Goal: Information Seeking & Learning: Find contact information

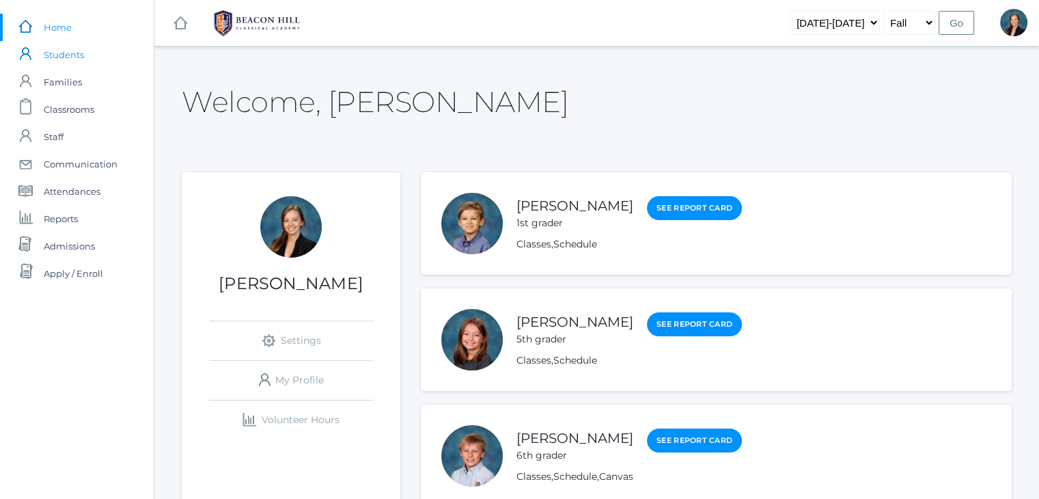
click at [68, 55] on span "Students" at bounding box center [64, 54] width 40 height 27
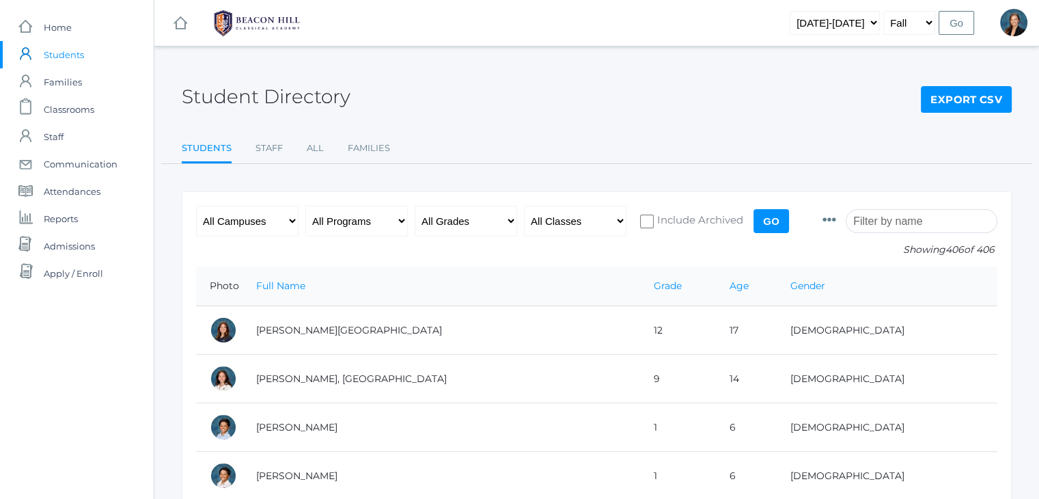
click at [895, 219] on input "search" at bounding box center [921, 221] width 152 height 24
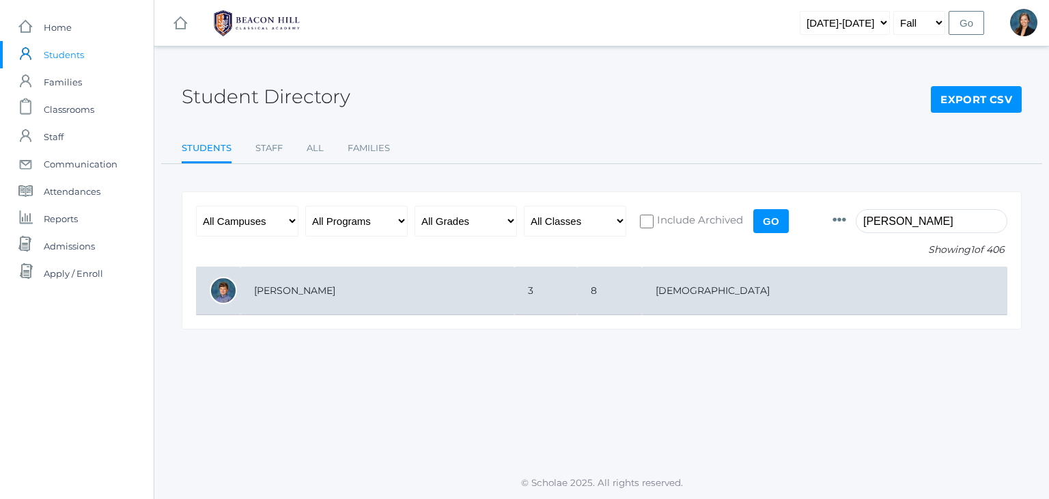
type input "canty"
click at [514, 293] on td "[PERSON_NAME]" at bounding box center [377, 290] width 274 height 48
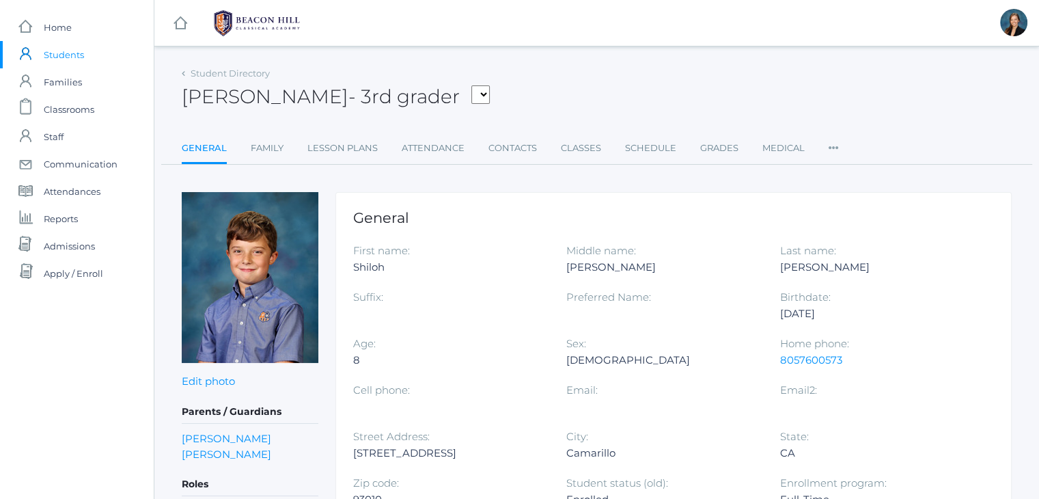
click at [55, 62] on span "Students" at bounding box center [64, 54] width 40 height 27
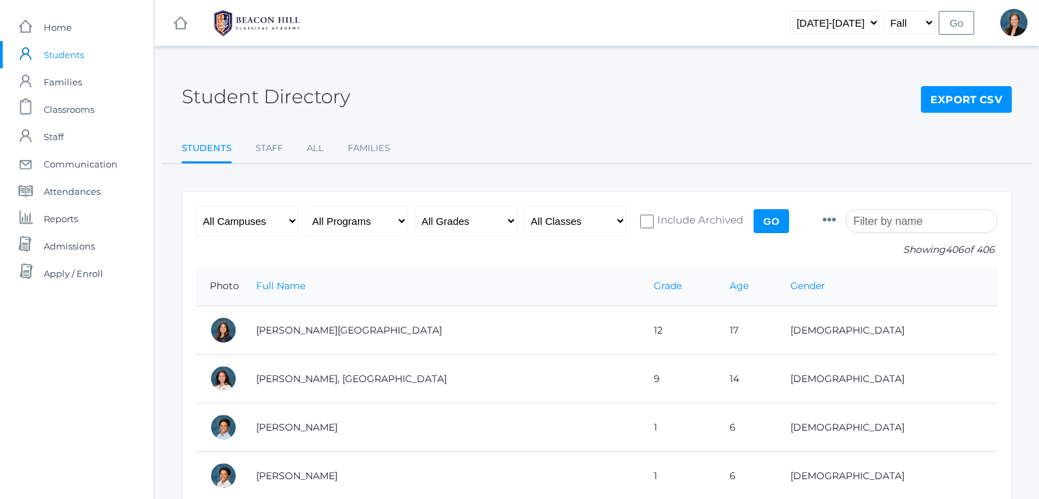
click at [468, 89] on div "Student Directory Export CSV" at bounding box center [597, 89] width 830 height 51
click at [507, 112] on div "Student Directory Export CSV" at bounding box center [597, 89] width 830 height 51
click at [901, 221] on input "search" at bounding box center [921, 221] width 152 height 24
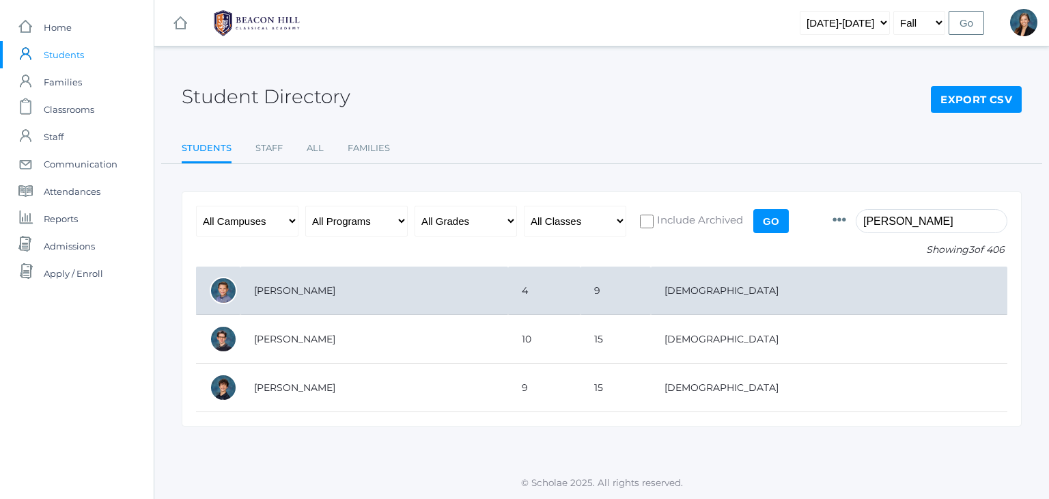
type input "james"
click at [507, 307] on td "[PERSON_NAME]" at bounding box center [374, 290] width 268 height 48
click at [289, 286] on td "[PERSON_NAME]" at bounding box center [374, 290] width 268 height 48
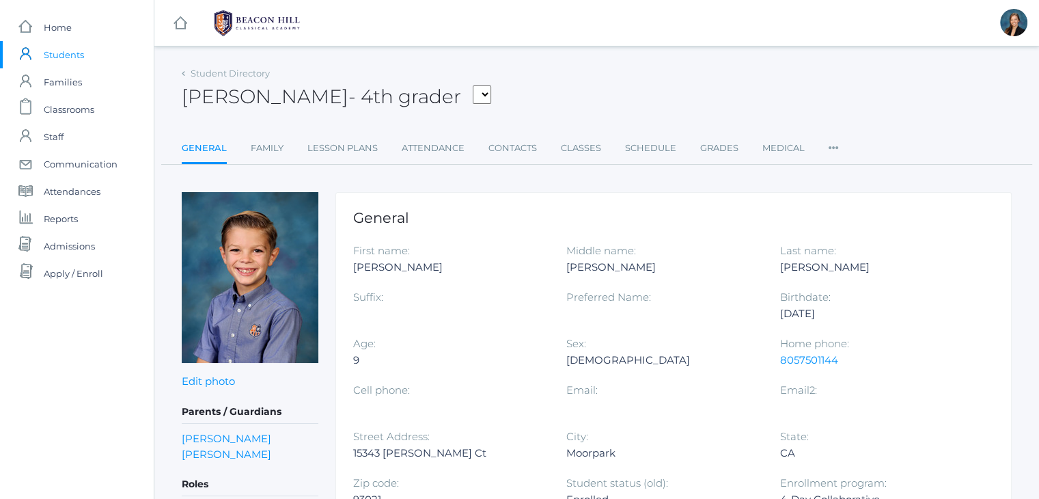
click at [583, 94] on div "[PERSON_NAME] - 4th grader [PERSON_NAME], [PERSON_NAME], [PERSON_NAME], [PERSON…" at bounding box center [597, 89] width 830 height 51
click at [582, 88] on div "James Bernardi - 4th grader Adams, Amelia Arnold, Claire Baron, Ford Beaty, Lev…" at bounding box center [597, 89] width 830 height 51
click at [511, 148] on link "Contacts" at bounding box center [512, 148] width 48 height 27
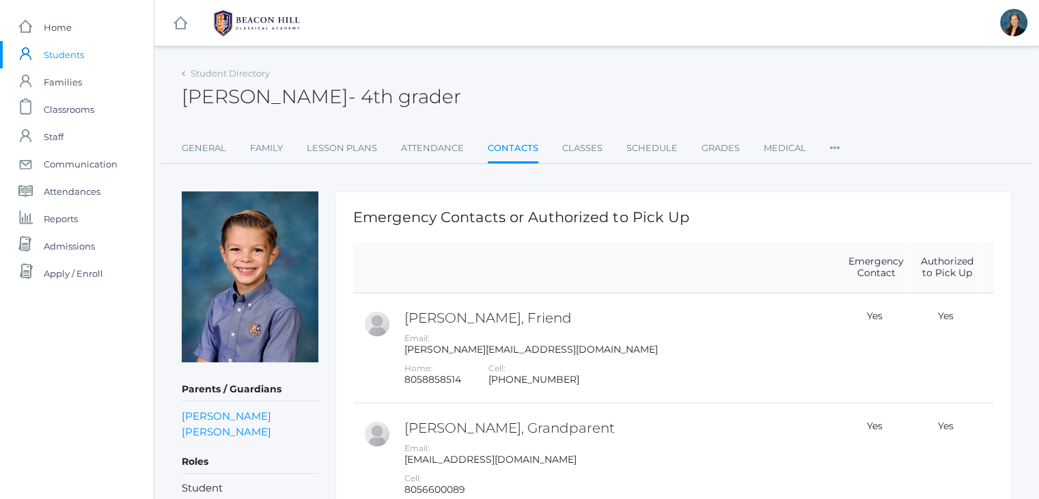
click at [585, 70] on div "James Bernardi - 4th grader James Bernardi 4th grader" at bounding box center [597, 89] width 830 height 51
click at [612, 102] on div "James Bernardi - 4th grader James Bernardi 4th grader" at bounding box center [597, 89] width 830 height 51
click at [626, 77] on div "James Bernardi - 4th grader James Bernardi 4th grader" at bounding box center [597, 89] width 830 height 51
click at [55, 22] on span "Home" at bounding box center [58, 27] width 28 height 27
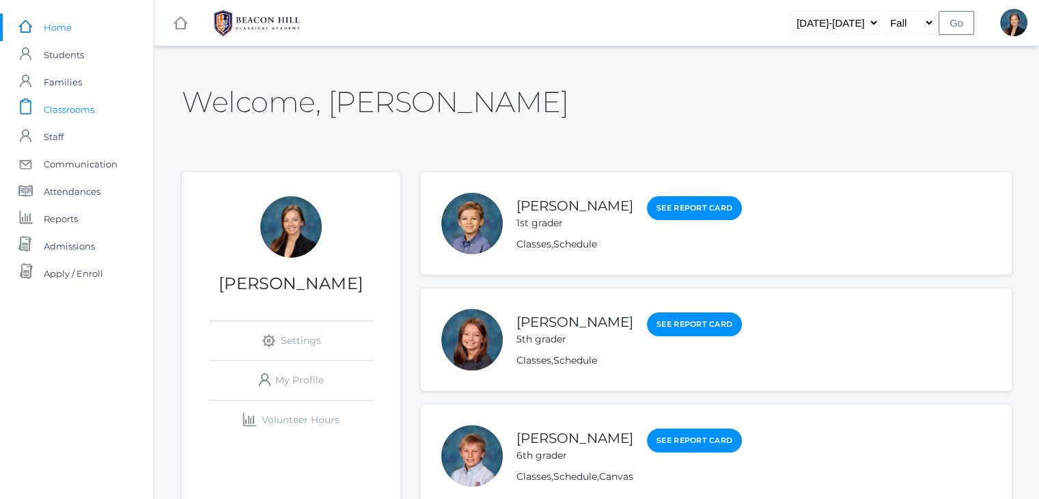
click at [66, 109] on span "Classrooms" at bounding box center [69, 109] width 51 height 27
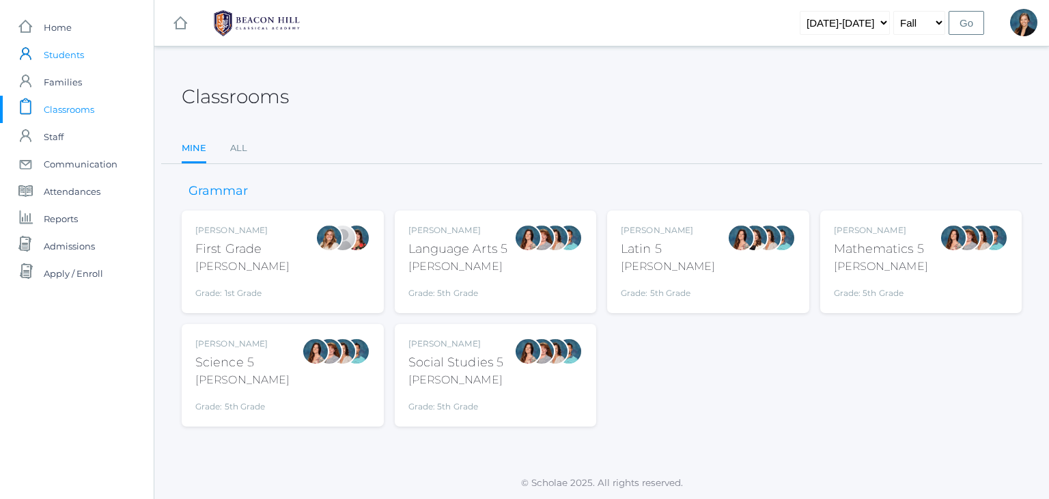
click at [51, 52] on span "Students" at bounding box center [64, 54] width 40 height 27
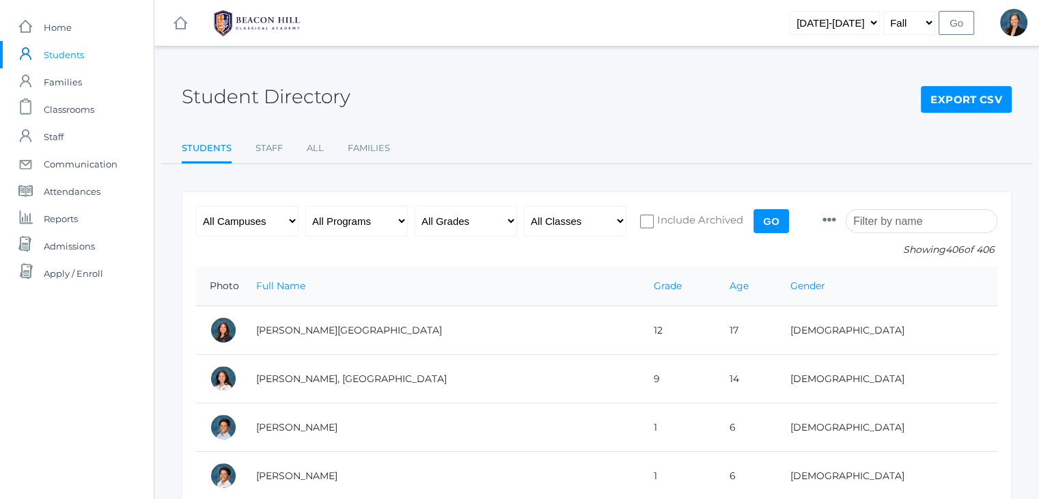
click at [884, 223] on input "search" at bounding box center [921, 221] width 152 height 24
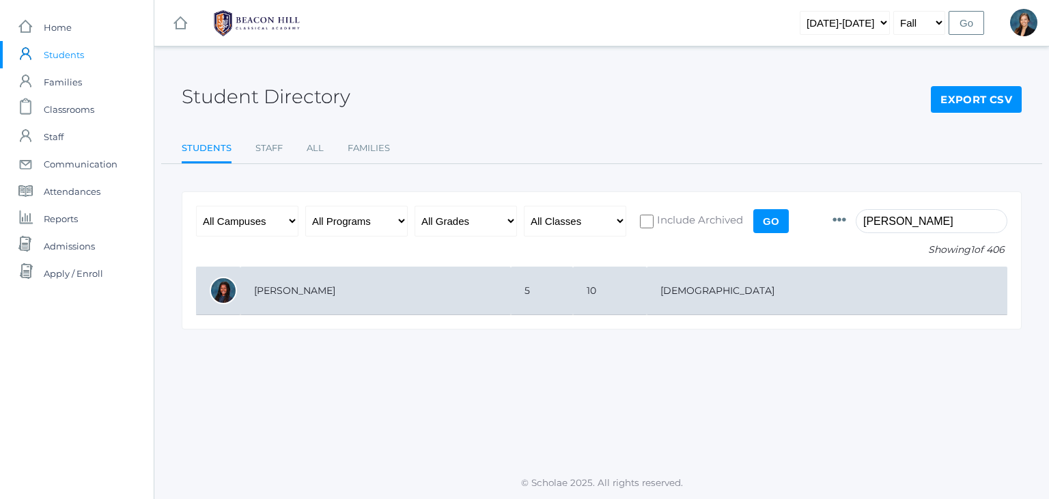
type input "nora"
click at [389, 282] on td "Hosking, Norah" at bounding box center [375, 290] width 270 height 48
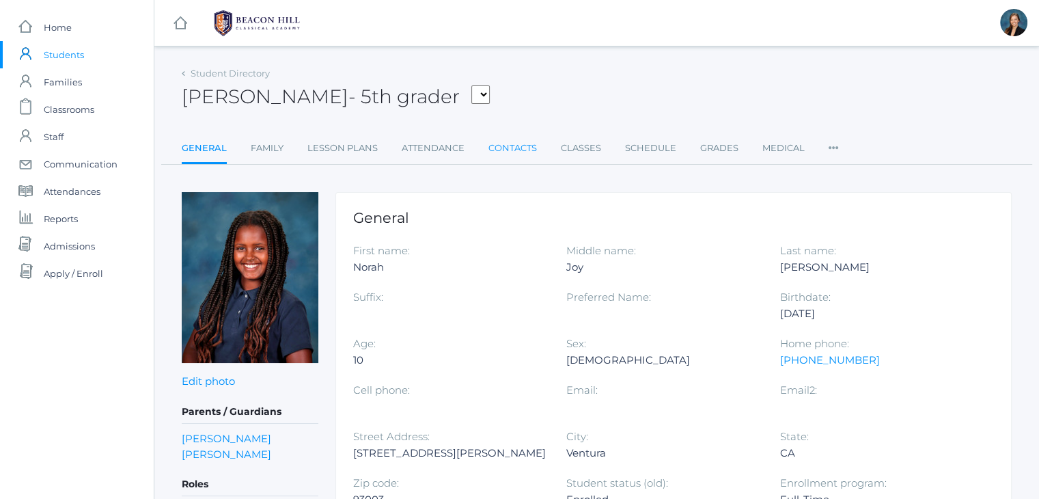
click at [509, 150] on link "Contacts" at bounding box center [512, 148] width 48 height 27
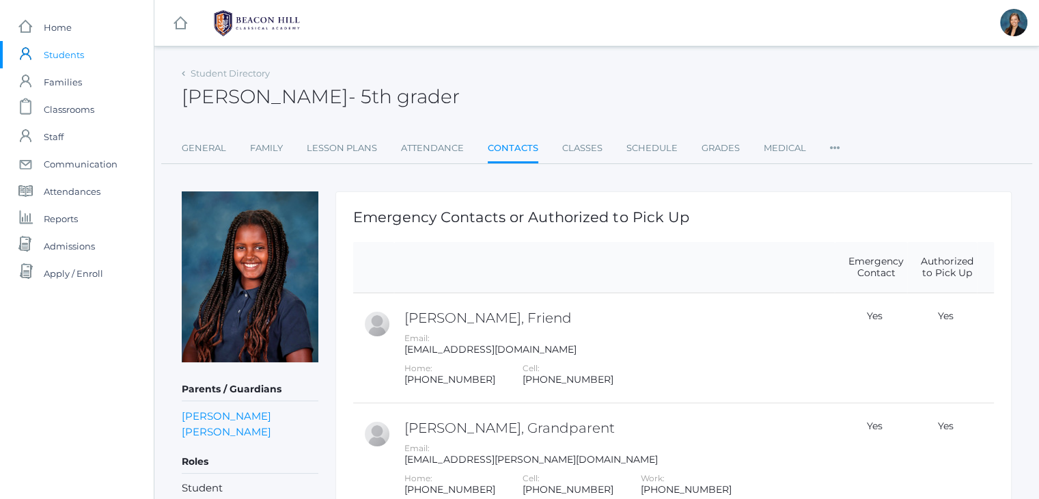
click at [64, 53] on span "Students" at bounding box center [64, 54] width 40 height 27
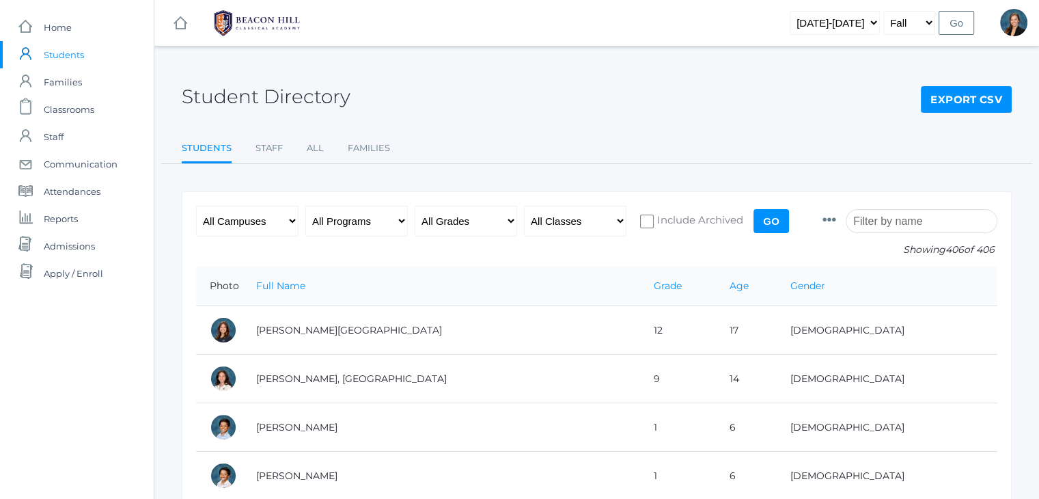
click at [895, 223] on input "search" at bounding box center [921, 221] width 152 height 24
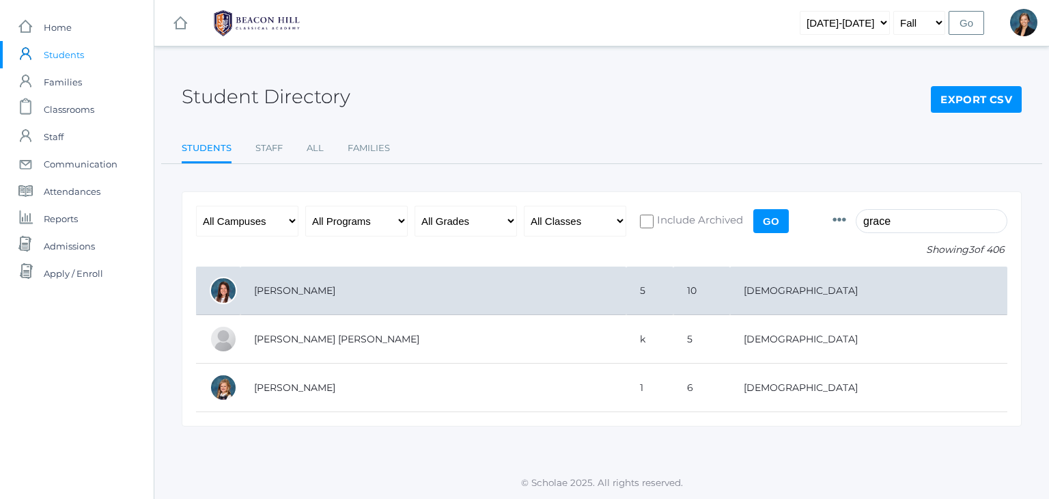
type input "grace"
click at [542, 290] on td "[PERSON_NAME]" at bounding box center [433, 290] width 386 height 48
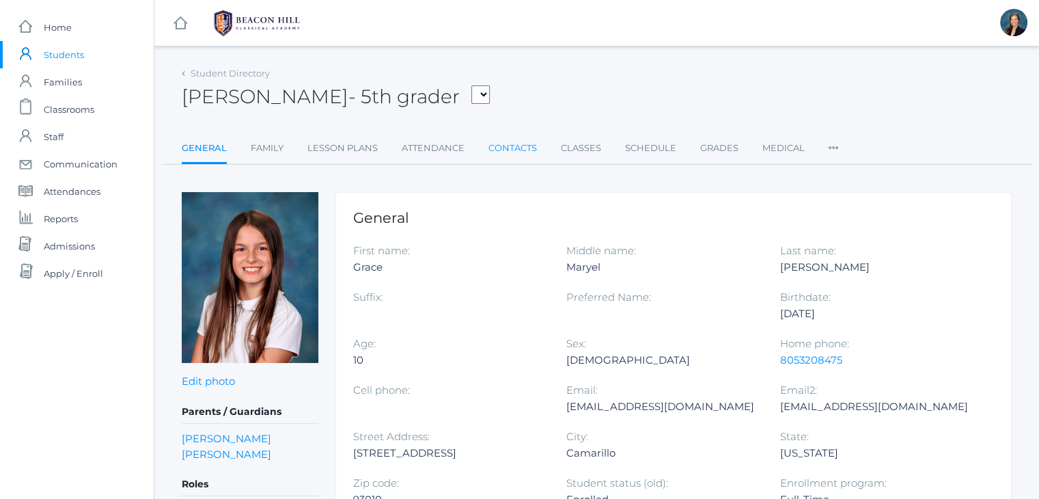
click at [505, 151] on link "Contacts" at bounding box center [512, 148] width 48 height 27
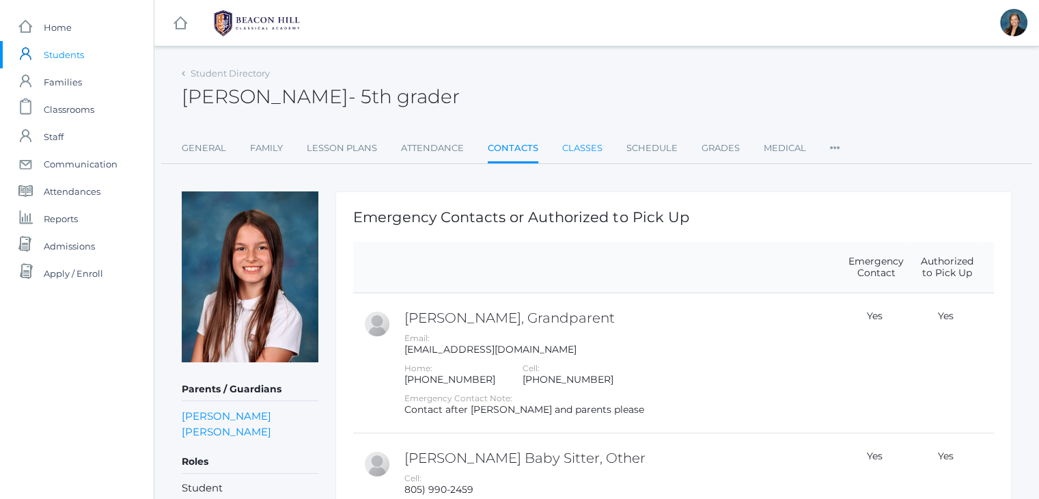
click at [579, 153] on link "Classes" at bounding box center [582, 148] width 40 height 27
click at [501, 69] on div "[PERSON_NAME] - 5th grader [PERSON_NAME] 5th grader" at bounding box center [597, 89] width 830 height 51
click at [612, 79] on div "Grace Carpenter - 5th grader Grace Carpenter 5th grader" at bounding box center [597, 89] width 830 height 51
click at [579, 77] on div "Grace Carpenter - 5th grader Grace Carpenter 5th grader" at bounding box center [597, 89] width 830 height 51
click at [529, 42] on div "icons/ui/navigation/hamburger Created with Sketch. icons/ui/navigation/home Cre…" at bounding box center [596, 23] width 884 height 46
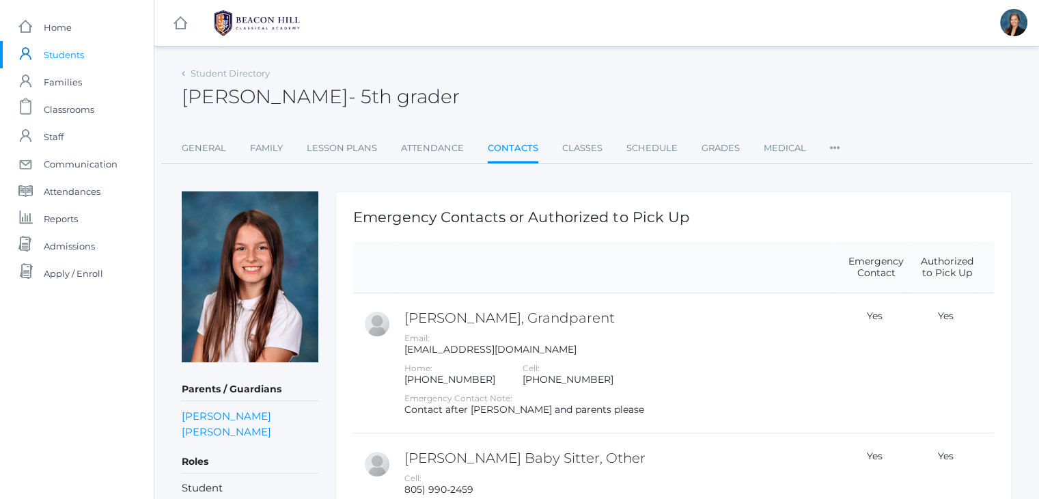
click at [72, 111] on span "Classrooms" at bounding box center [69, 109] width 51 height 27
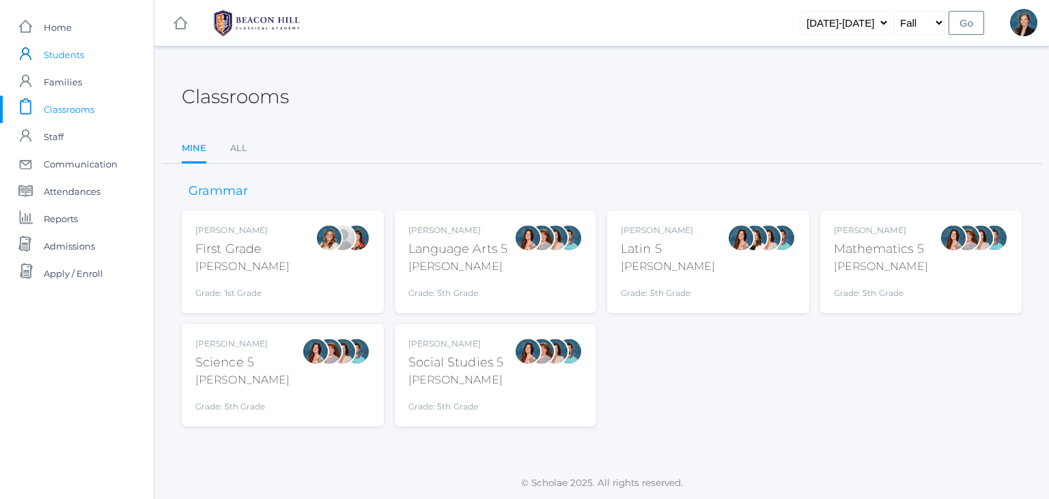
click at [60, 55] on span "Students" at bounding box center [64, 54] width 40 height 27
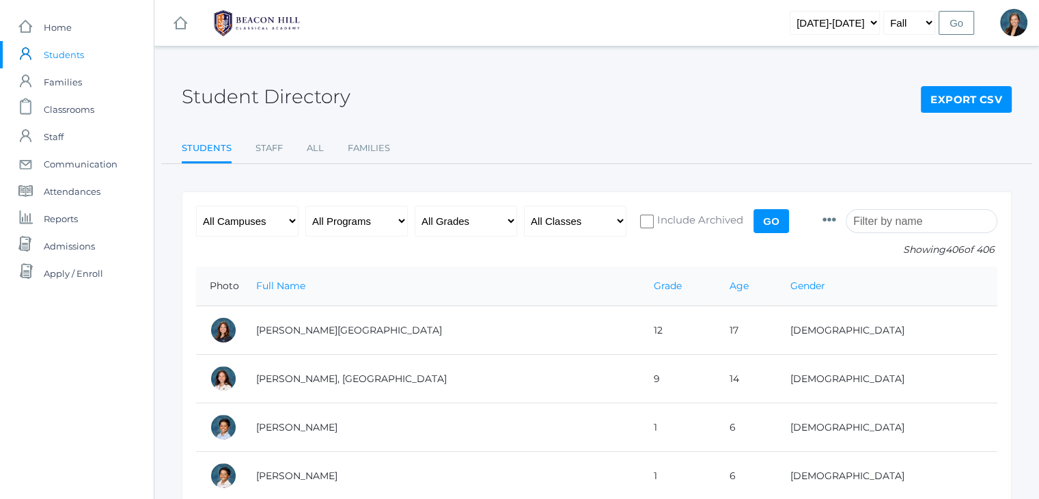
click at [568, 66] on div "Student Directory Export CSV" at bounding box center [597, 89] width 830 height 51
click at [71, 54] on span "Students" at bounding box center [64, 54] width 40 height 27
click at [899, 225] on input "search" at bounding box center [921, 221] width 152 height 24
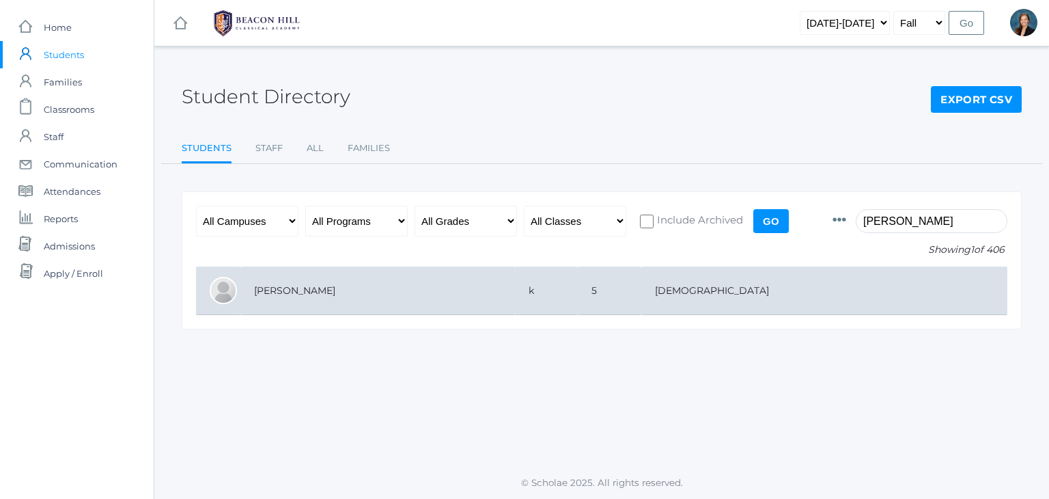
type input "corbin"
click at [578, 299] on td "k" at bounding box center [546, 290] width 63 height 48
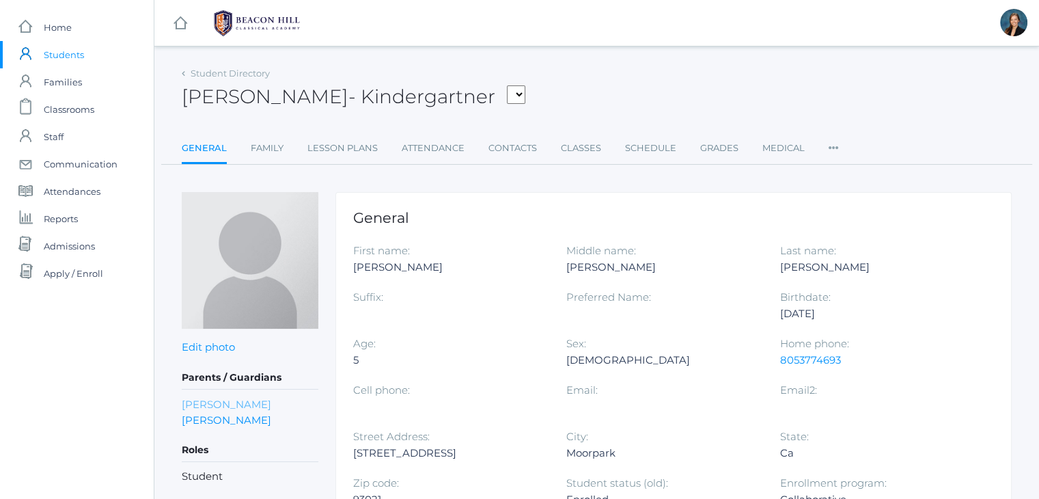
click at [198, 402] on link "Amanda Intlekofer" at bounding box center [226, 404] width 89 height 16
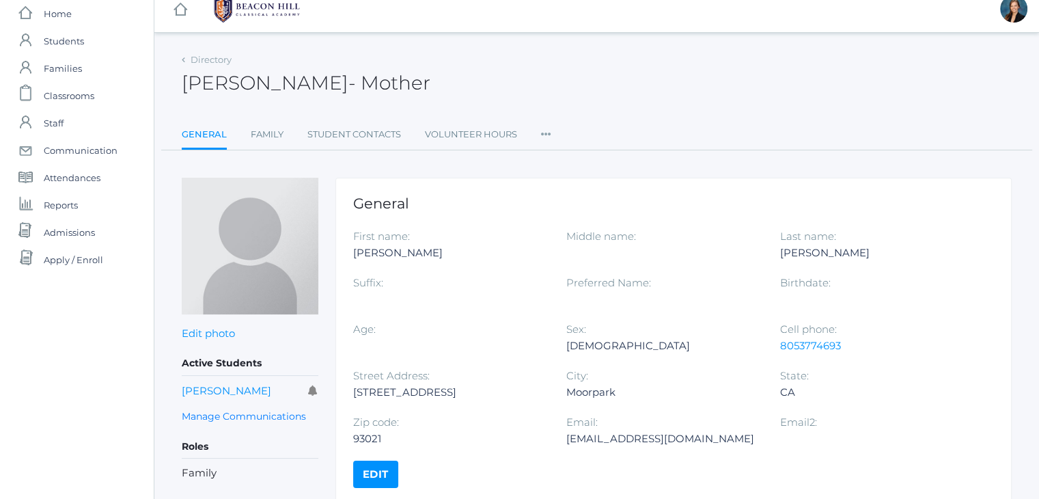
scroll to position [11, 0]
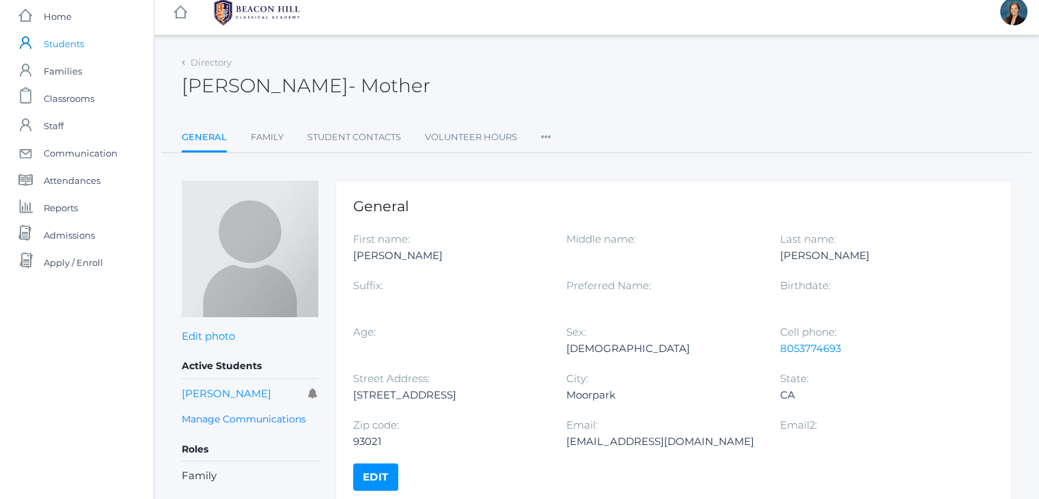
click at [43, 41] on link "icons/user/plain Created with Sketch. Students" at bounding box center [77, 43] width 154 height 27
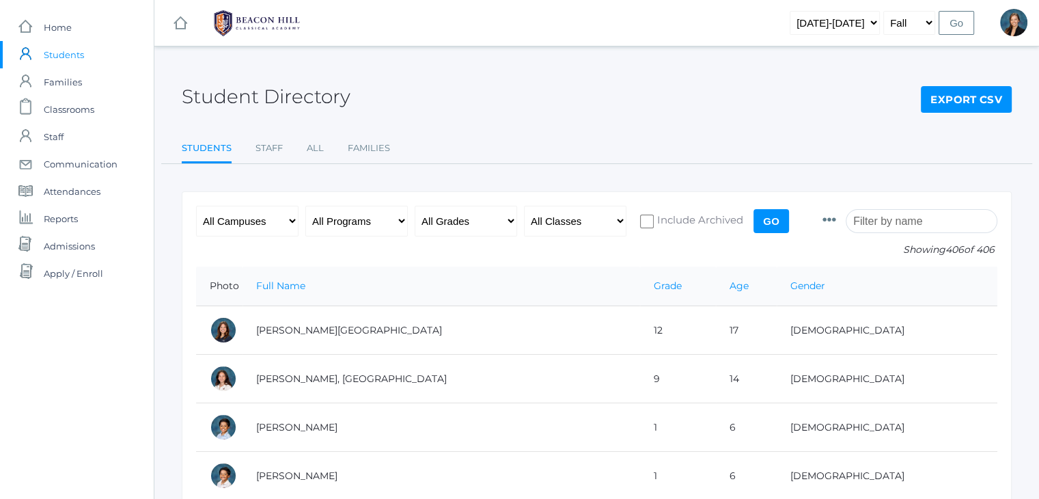
click at [916, 215] on input "search" at bounding box center [921, 221] width 152 height 24
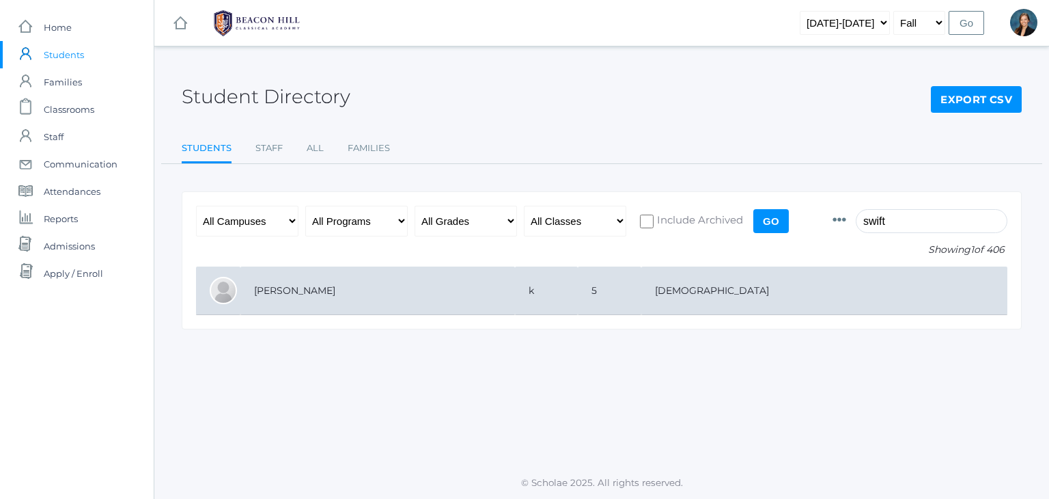
type input "swift"
click at [382, 305] on td "[PERSON_NAME]" at bounding box center [377, 290] width 275 height 48
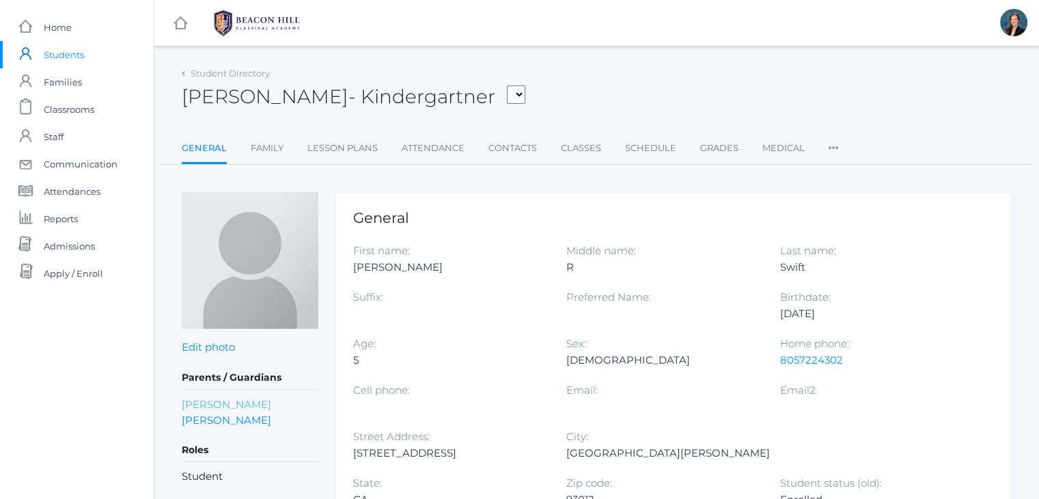
click at [217, 402] on link "[PERSON_NAME]" at bounding box center [226, 404] width 89 height 16
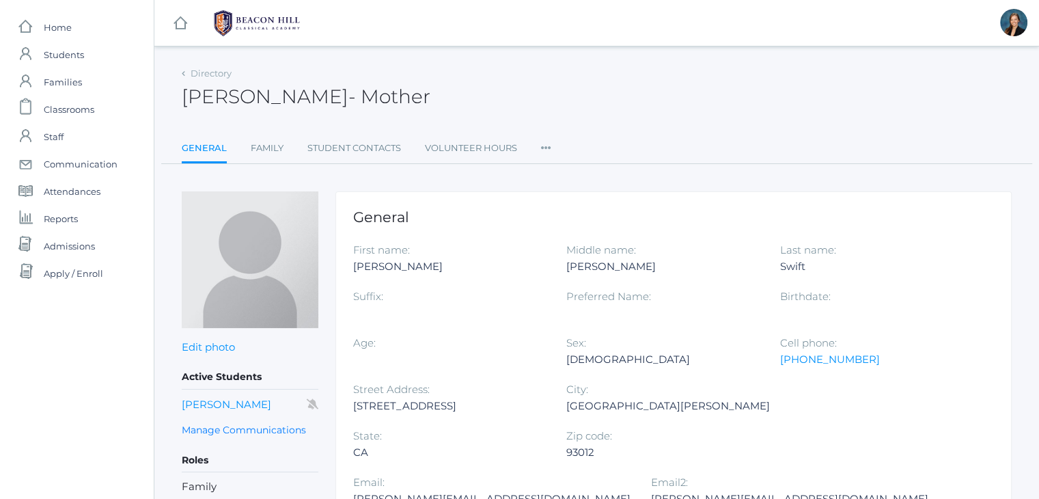
click at [549, 71] on div "[PERSON_NAME] - Mother [PERSON_NAME] Mother" at bounding box center [597, 89] width 830 height 51
click at [522, 79] on div "[PERSON_NAME] - Mother [PERSON_NAME] Mother" at bounding box center [597, 89] width 830 height 51
click at [505, 75] on div "[PERSON_NAME] - Mother [PERSON_NAME] Mother" at bounding box center [597, 89] width 830 height 51
